Goal: Transaction & Acquisition: Purchase product/service

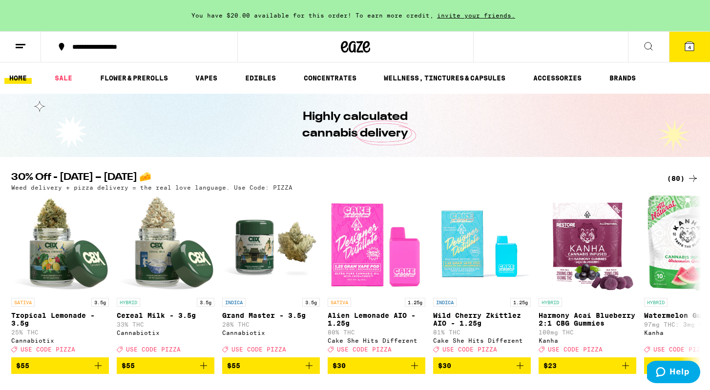
click at [691, 51] on icon at bounding box center [689, 47] width 12 height 12
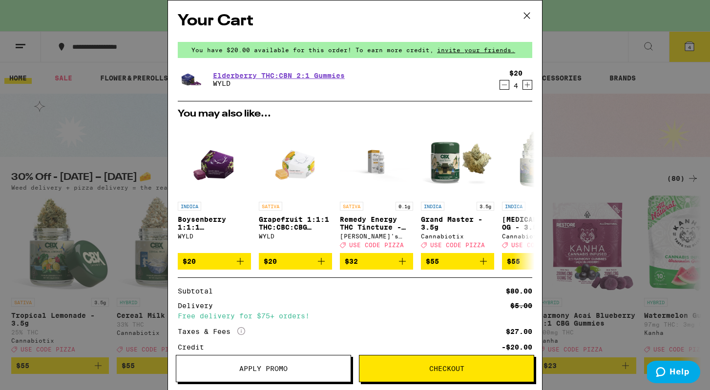
click at [451, 368] on span "Checkout" at bounding box center [446, 369] width 35 height 7
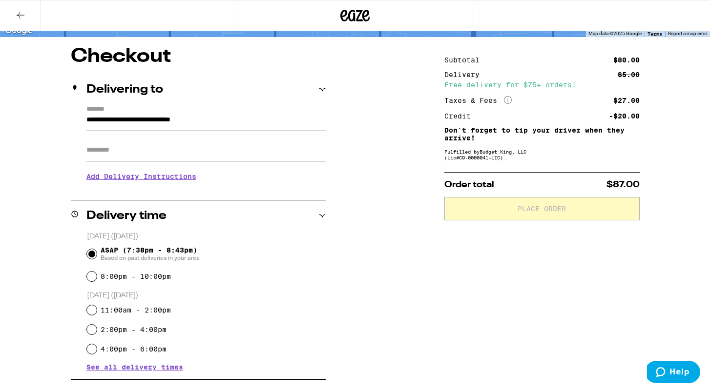
scroll to position [86, 0]
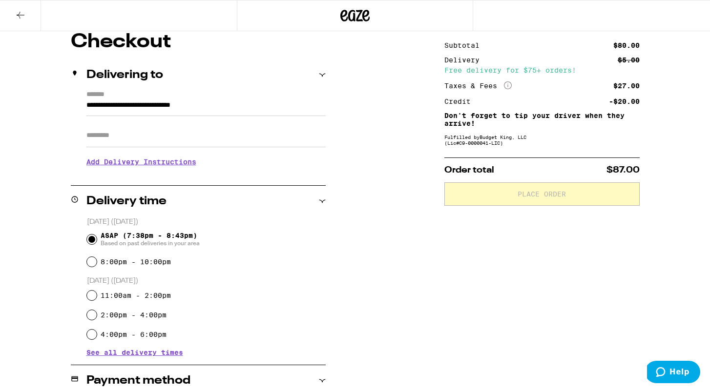
click at [91, 318] on input "2:00pm - 4:00pm" at bounding box center [92, 315] width 10 height 10
radio input "true"
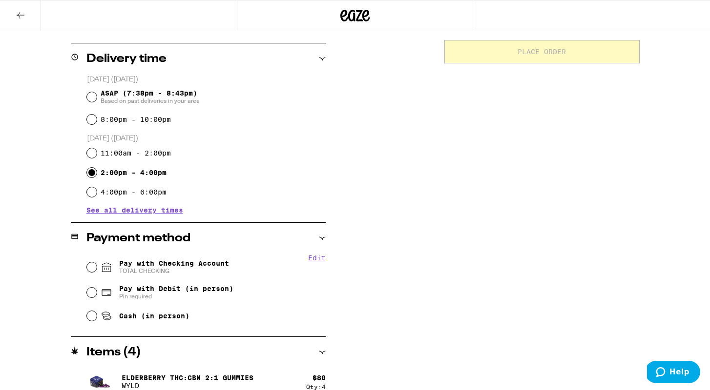
scroll to position [229, 0]
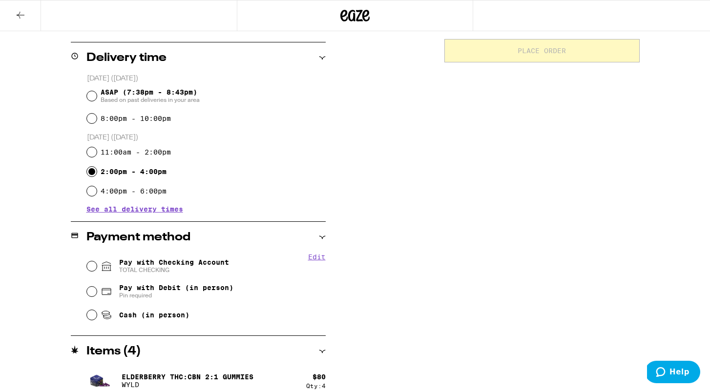
click at [93, 295] on input "Pay with Debit (in person) Pin required" at bounding box center [92, 292] width 10 height 10
radio input "true"
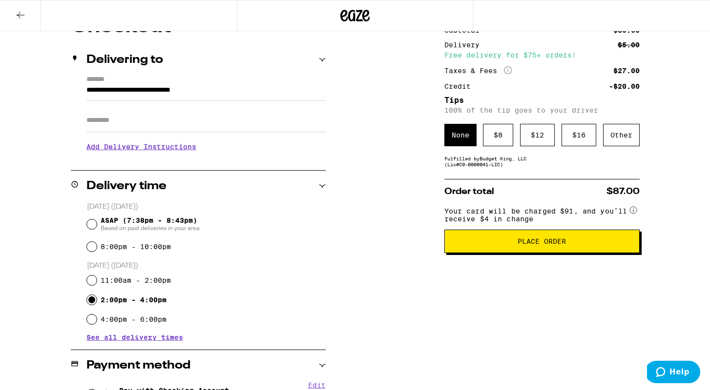
scroll to position [105, 0]
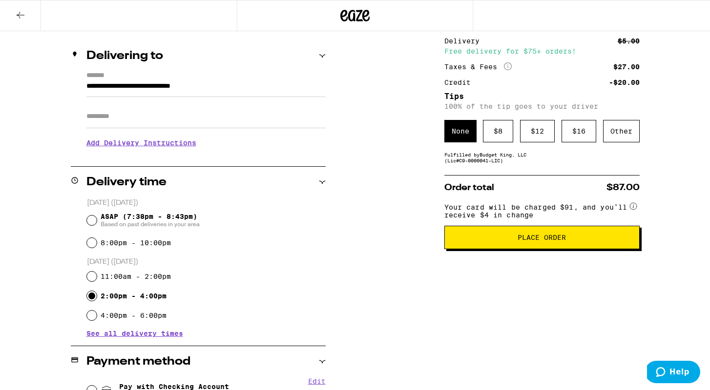
click at [504, 248] on button "Place Order" at bounding box center [541, 237] width 195 height 23
